Goal: Find specific page/section: Find specific page/section

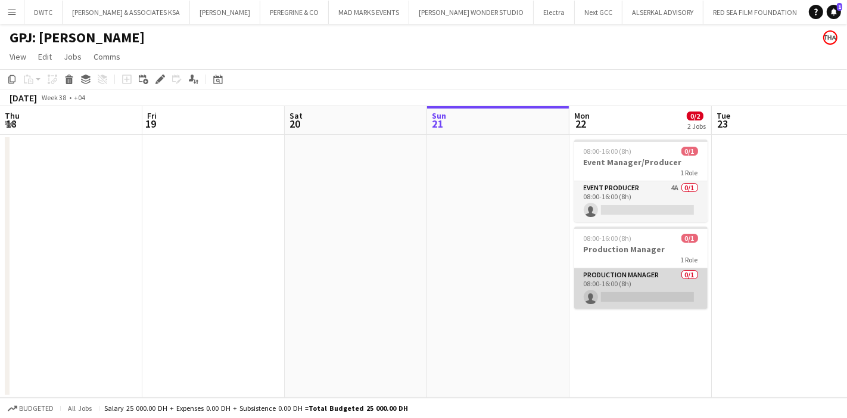
scroll to position [0, 248]
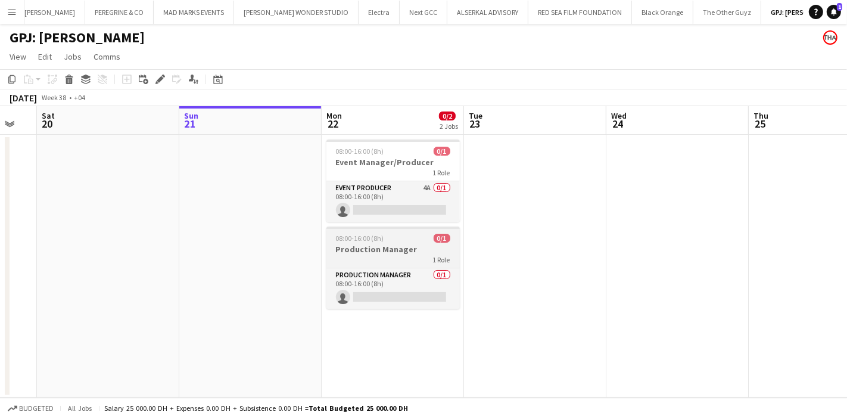
click at [401, 251] on h3 "Production Manager" at bounding box center [392, 249] width 133 height 11
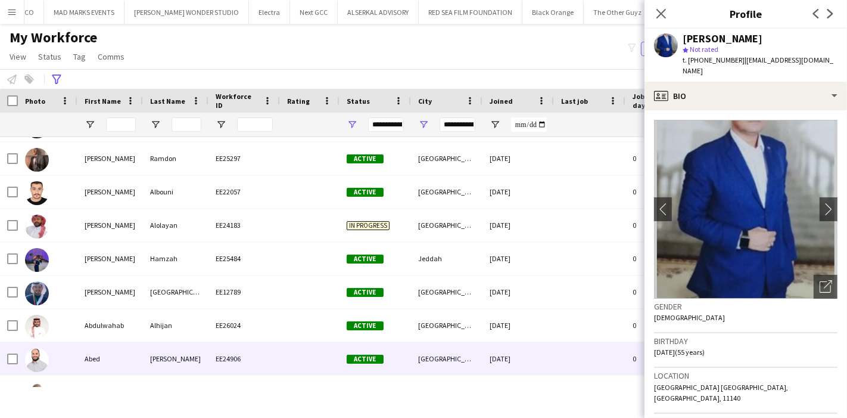
click at [101, 350] on div "Abed" at bounding box center [110, 358] width 66 height 33
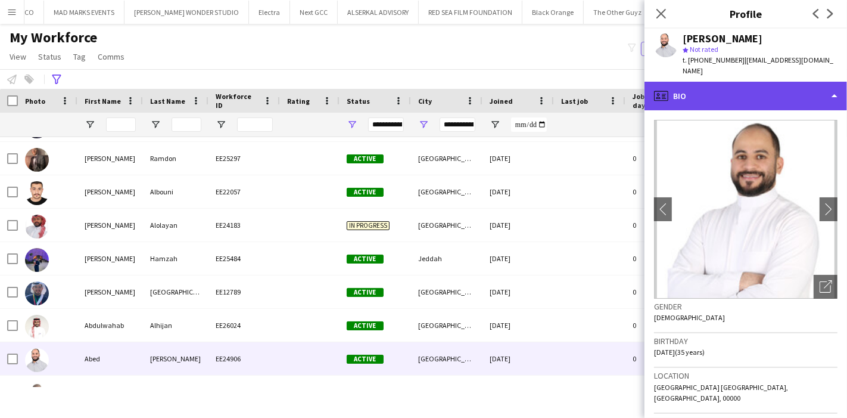
click at [753, 92] on div "profile Bio" at bounding box center [745, 96] width 203 height 29
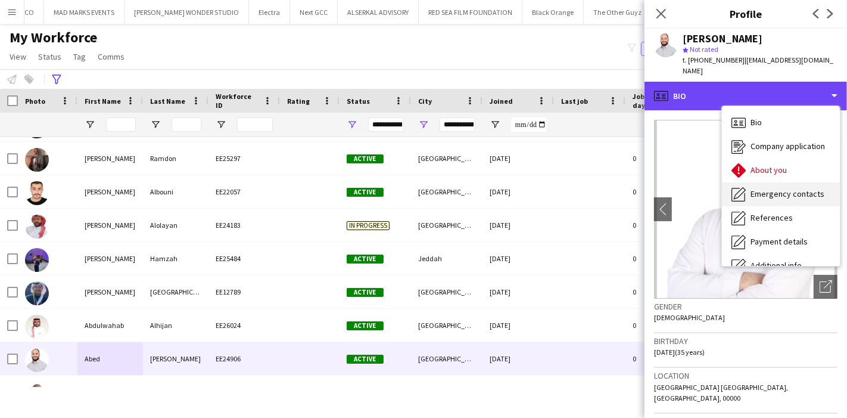
scroll to position [88, 0]
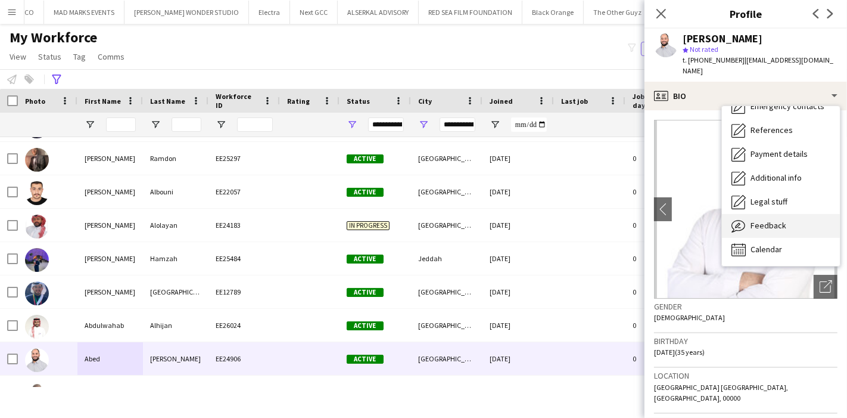
click at [773, 220] on span "Feedback" at bounding box center [768, 225] width 36 height 11
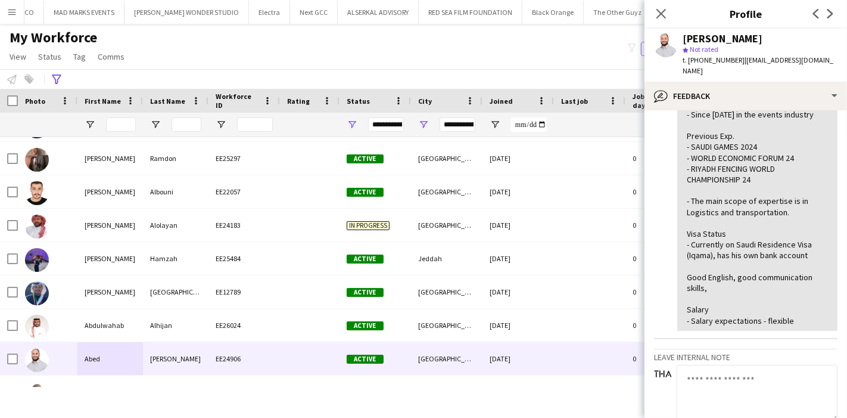
scroll to position [141, 0]
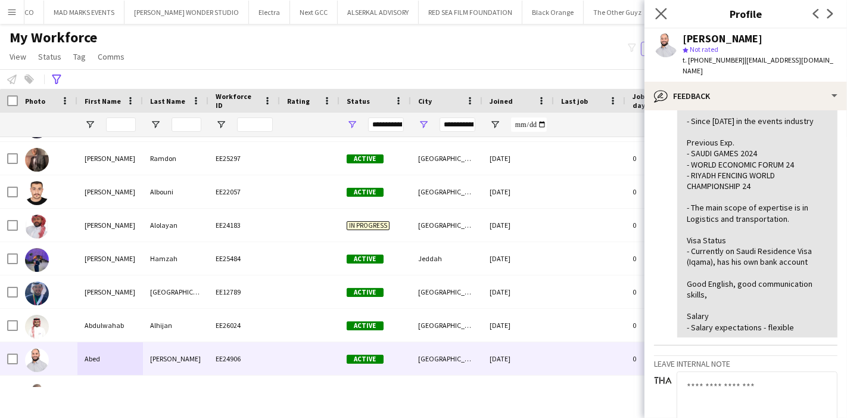
click at [664, 19] on app-icon "Close pop-in" at bounding box center [661, 13] width 17 height 17
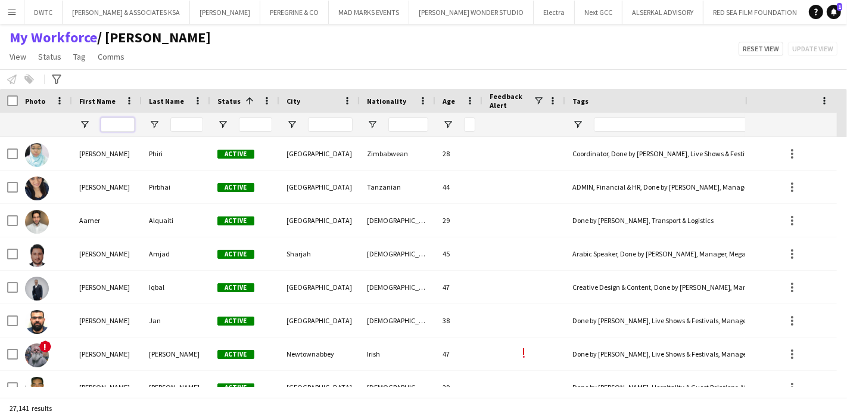
click at [120, 124] on input "First Name Filter Input" at bounding box center [118, 124] width 34 height 14
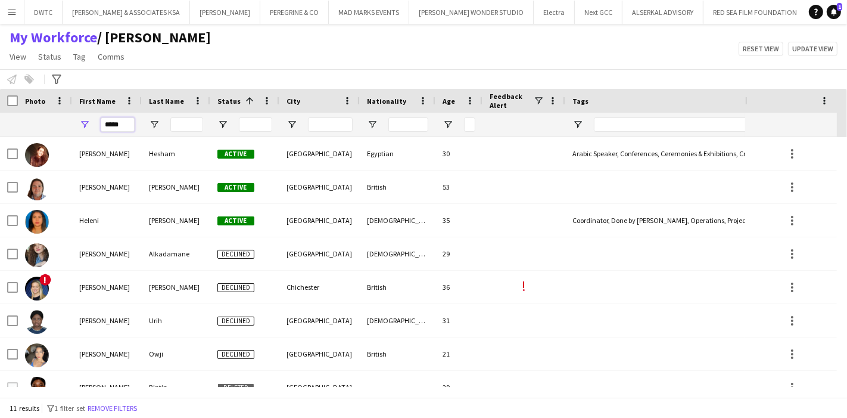
type input "*****"
